Goal: Information Seeking & Learning: Learn about a topic

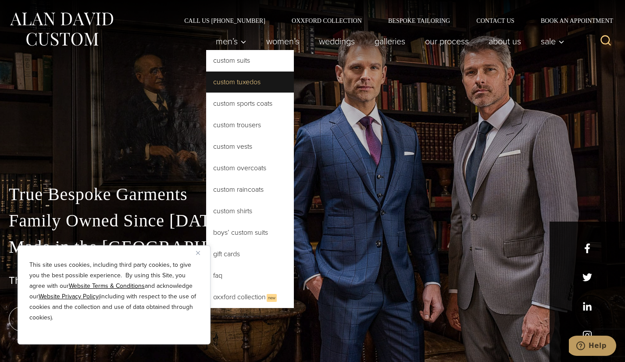
click at [231, 78] on link "Custom Tuxedos" at bounding box center [250, 81] width 88 height 21
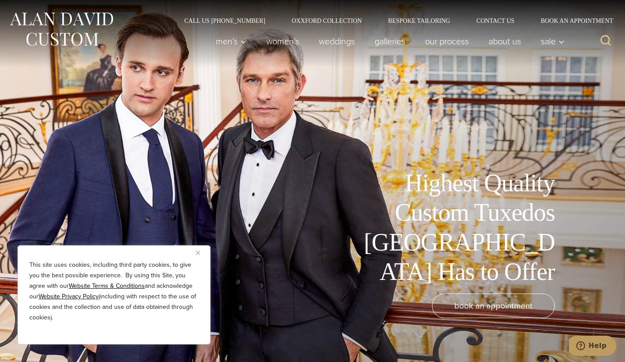
click at [199, 252] on img "Close" at bounding box center [198, 253] width 4 height 4
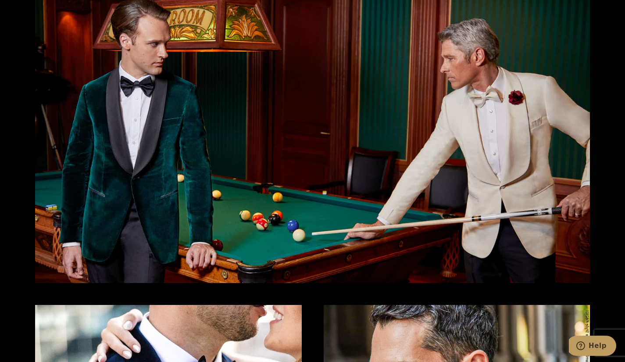
scroll to position [1322, 0]
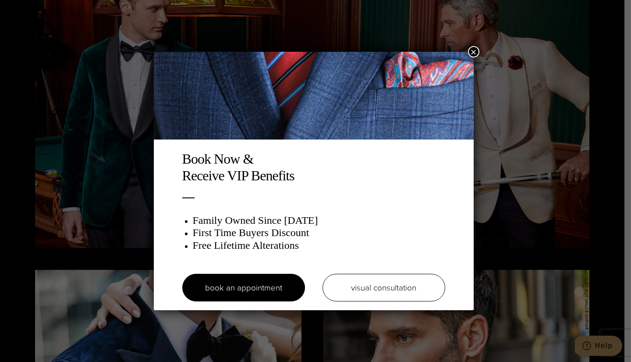
click at [475, 51] on button "×" at bounding box center [473, 51] width 11 height 11
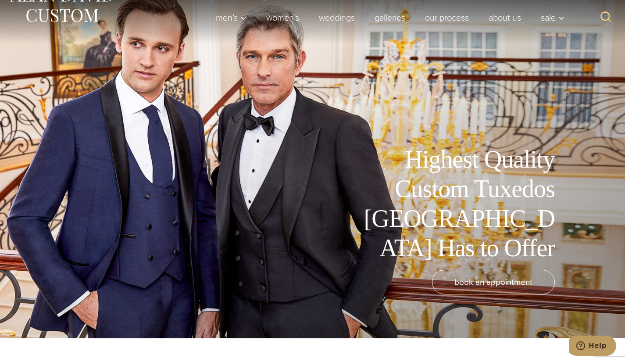
scroll to position [0, 0]
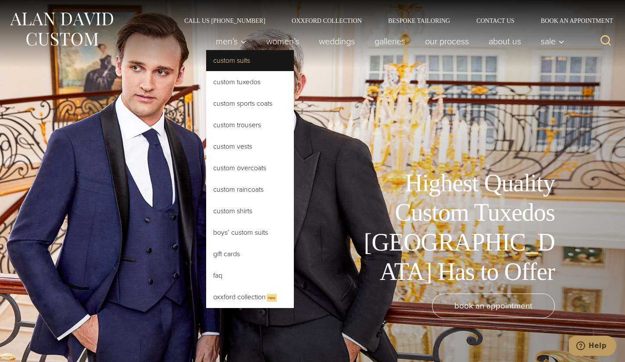
click at [229, 60] on link "Custom Suits" at bounding box center [250, 60] width 88 height 21
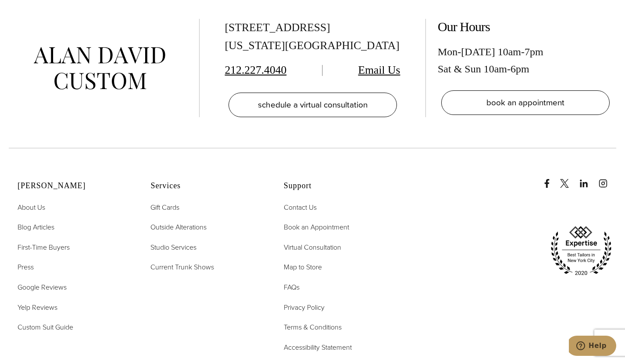
scroll to position [5114, 0]
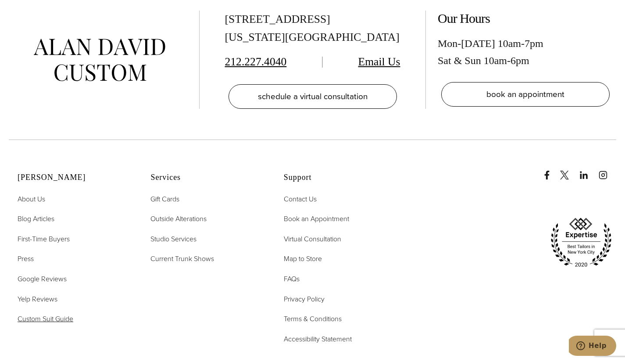
click at [56, 313] on span "Custom Suit Guide" at bounding box center [46, 318] width 56 height 10
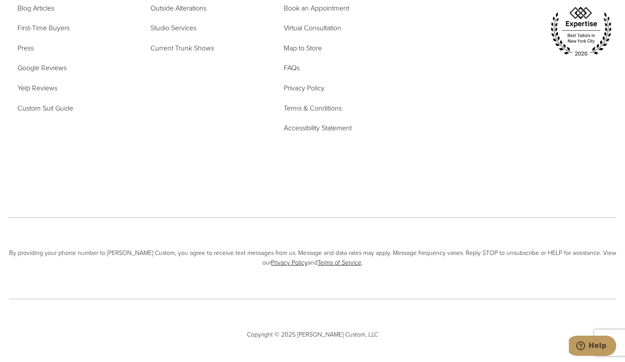
scroll to position [2898, 0]
